Goal: Transaction & Acquisition: Purchase product/service

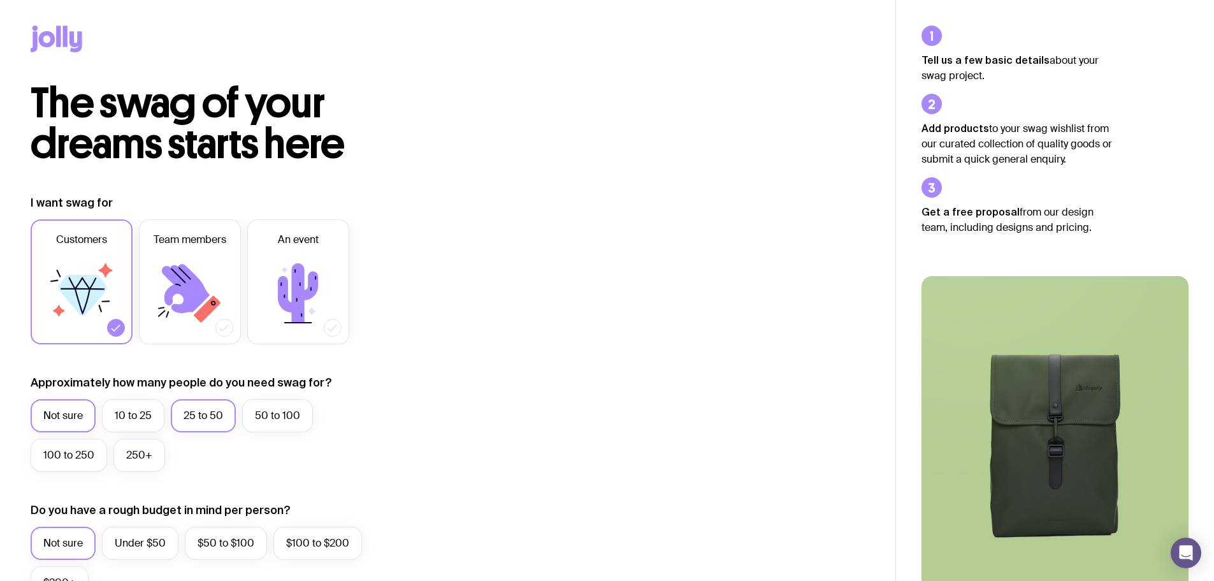
click at [196, 419] on label "25 to 50" at bounding box center [203, 415] width 65 height 33
click at [0, 0] on input "25 to 50" at bounding box center [0, 0] width 0 height 0
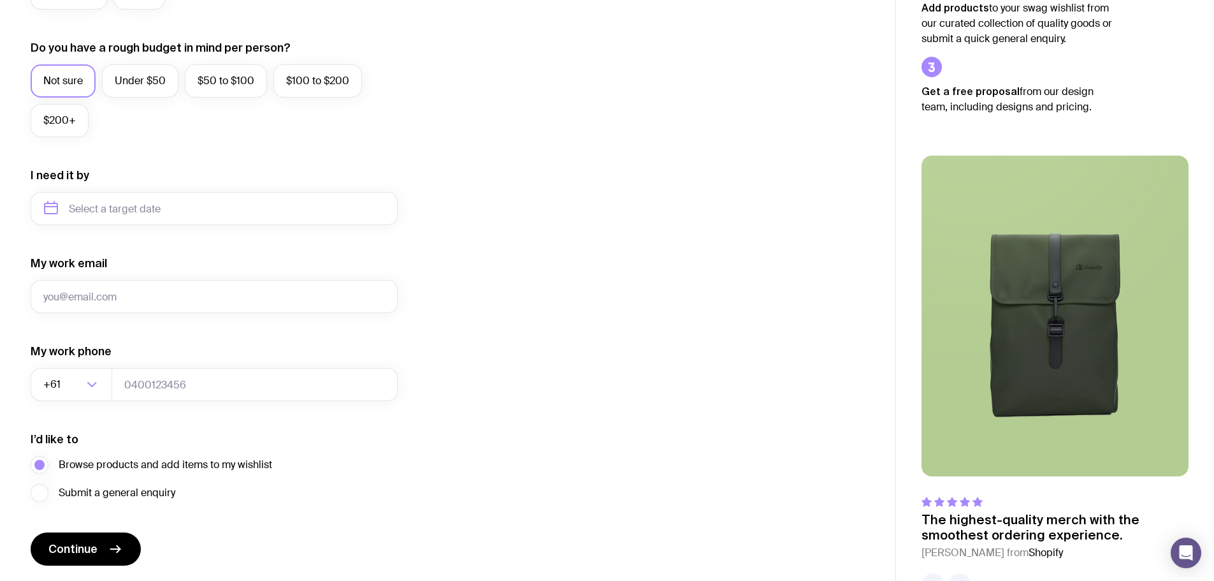
scroll to position [439, 0]
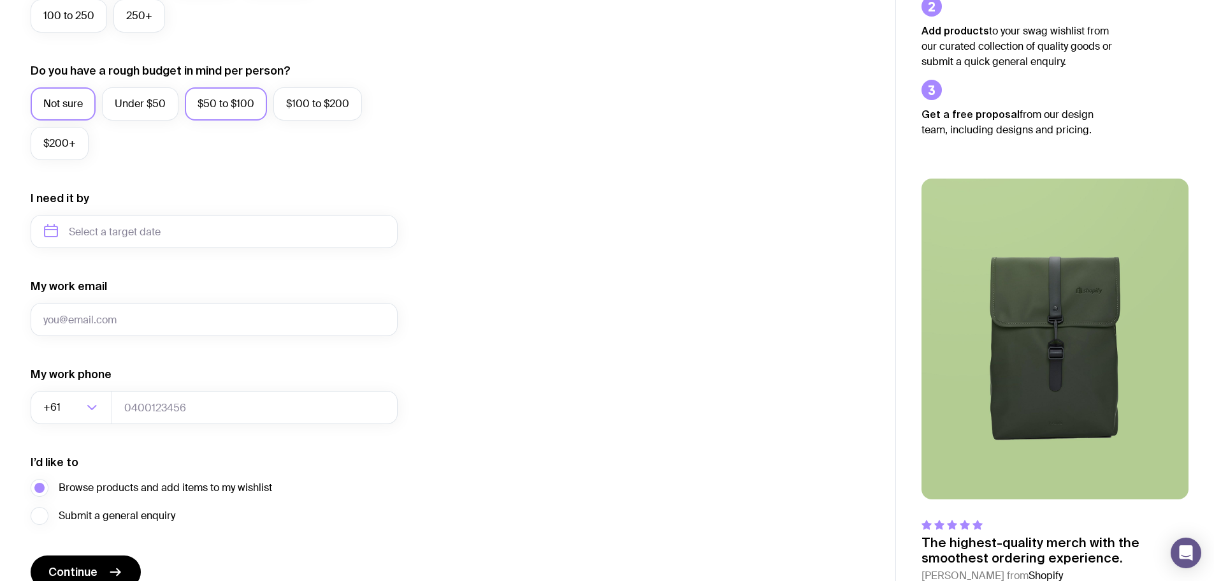
click at [205, 109] on label "$50 to $100" at bounding box center [226, 103] width 82 height 33
click at [0, 0] on input "$50 to $100" at bounding box center [0, 0] width 0 height 0
drag, startPoint x: 143, startPoint y: 105, endPoint x: 149, endPoint y: 138, distance: 33.6
click at [143, 106] on label "Under $50" at bounding box center [140, 103] width 76 height 33
click at [0, 0] on input "Under $50" at bounding box center [0, 0] width 0 height 0
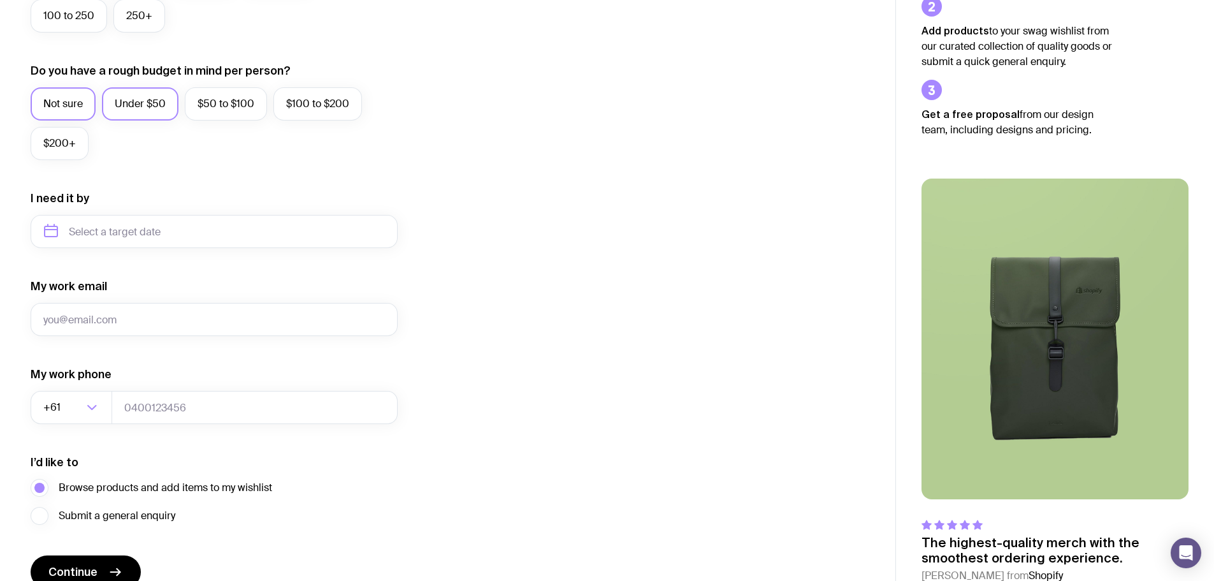
drag, startPoint x: 52, startPoint y: 99, endPoint x: 75, endPoint y: 145, distance: 50.7
click at [53, 100] on label "Not sure" at bounding box center [63, 103] width 65 height 33
click at [0, 0] on input "Not sure" at bounding box center [0, 0] width 0 height 0
click at [119, 233] on input "text" at bounding box center [214, 231] width 367 height 33
click at [121, 394] on button "Nov" at bounding box center [112, 387] width 47 height 25
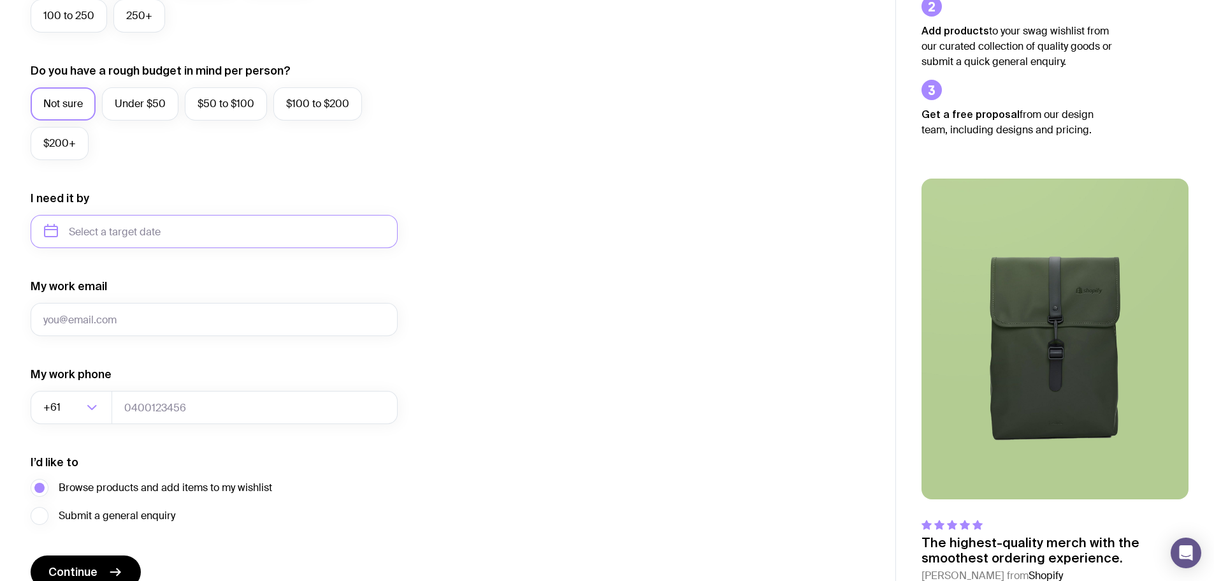
type input "[DATE]"
click at [160, 315] on input "My work email" at bounding box center [214, 319] width 367 height 33
type input "[PERSON_NAME][EMAIL_ADDRESS][DOMAIN_NAME]"
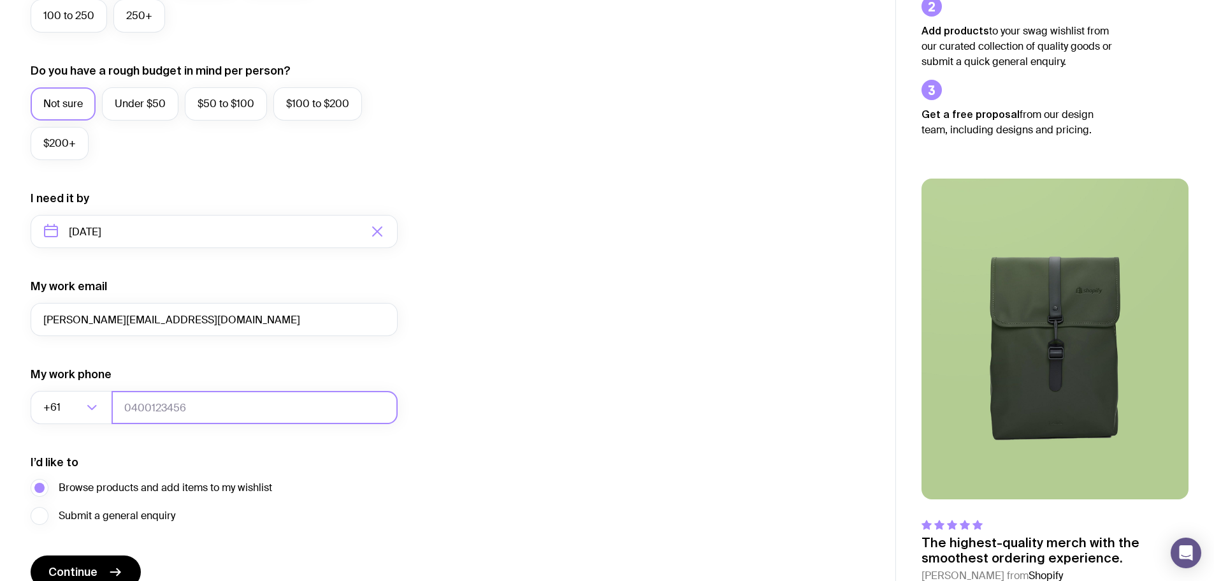
click at [178, 404] on input "tel" at bounding box center [255, 407] width 286 height 33
type input "0411210067"
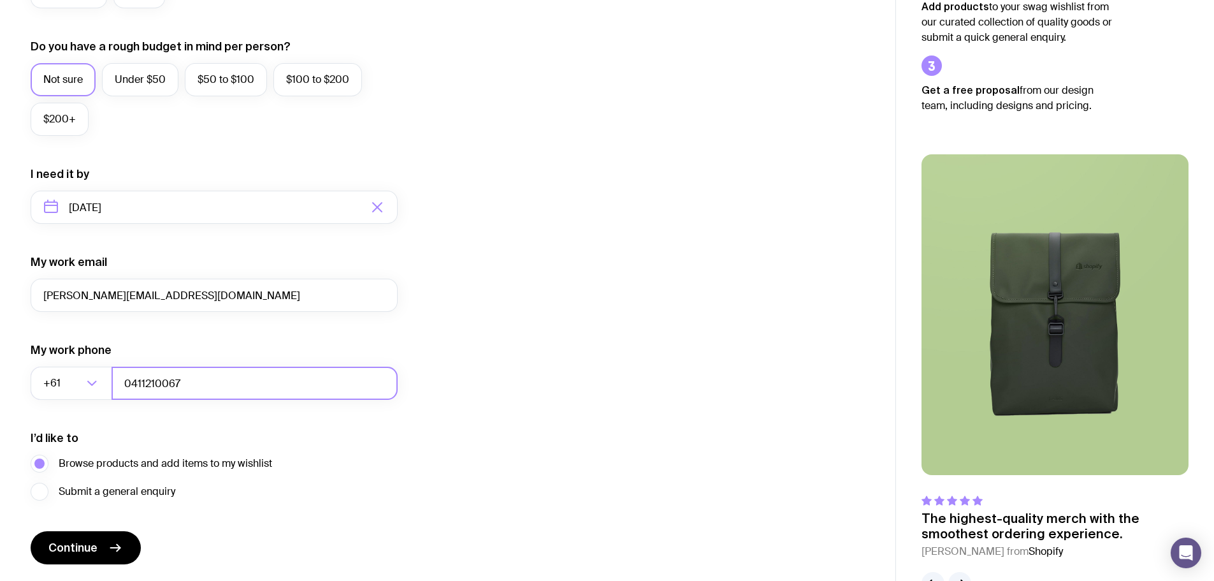
scroll to position [503, 0]
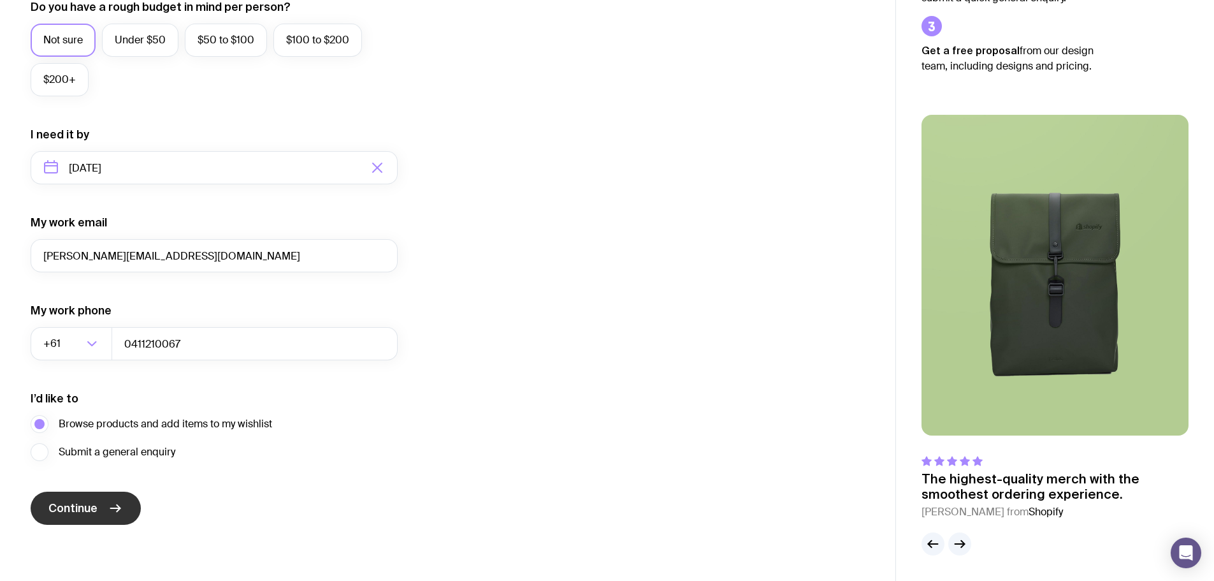
click at [98, 498] on button "Continue" at bounding box center [86, 507] width 110 height 33
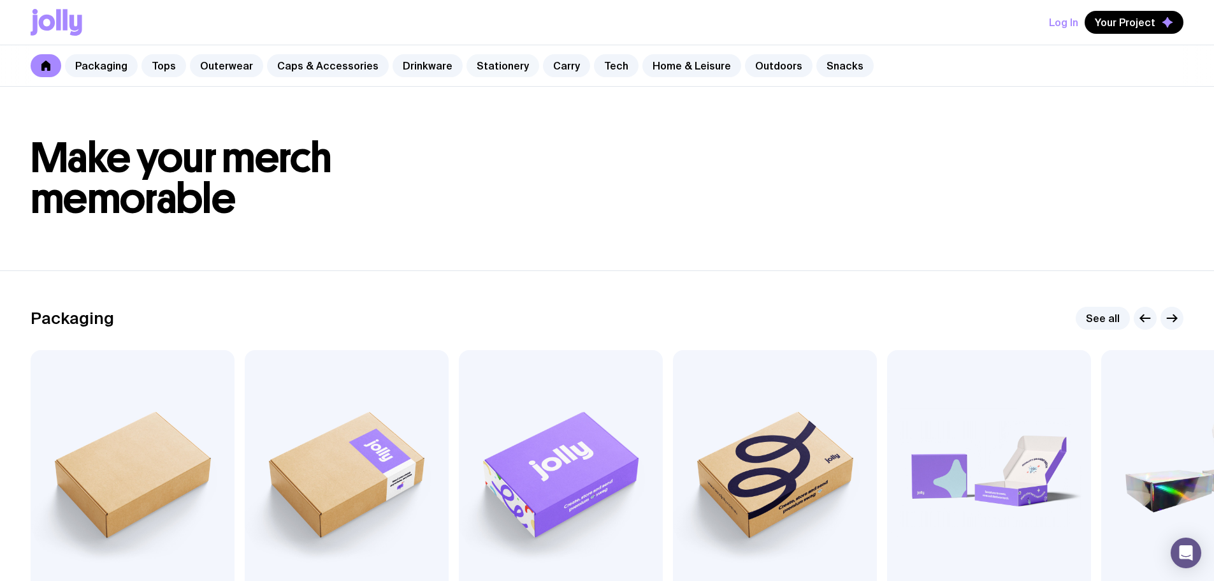
click at [490, 68] on link "Stationery" at bounding box center [503, 65] width 73 height 23
